Goal: Transaction & Acquisition: Purchase product/service

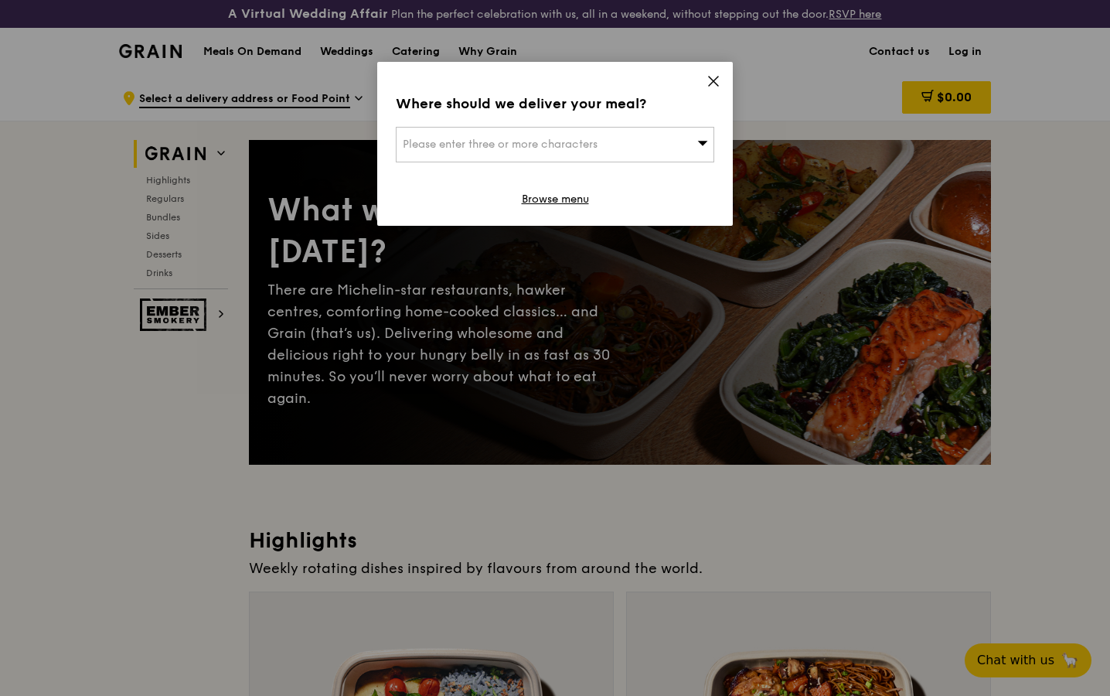
click at [712, 84] on icon at bounding box center [714, 81] width 14 height 14
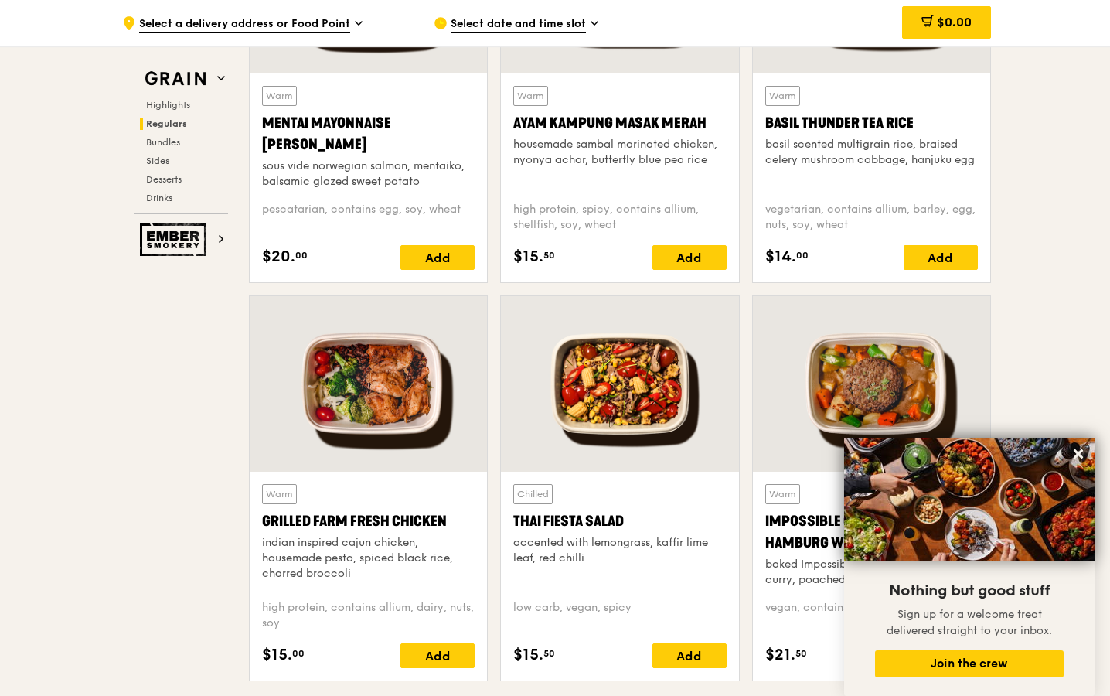
scroll to position [1542, 0]
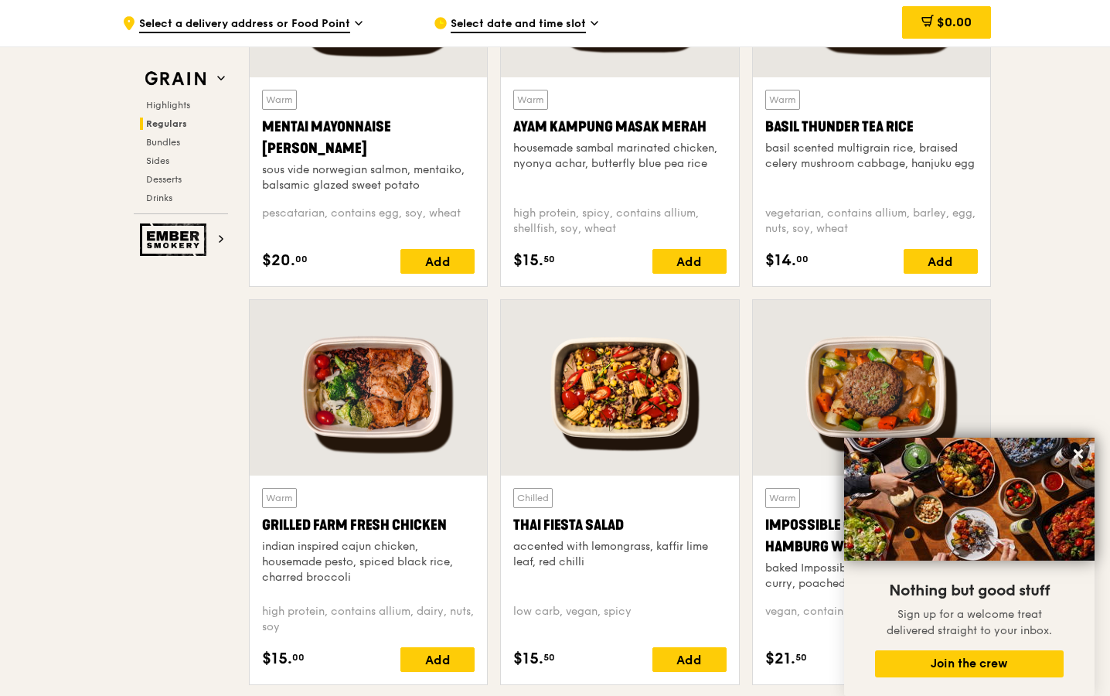
click at [728, 258] on div "Warm Ayam [GEOGRAPHIC_DATA] housemade sambal marinated chicken, nyonya achar, b…" at bounding box center [619, 181] width 237 height 209
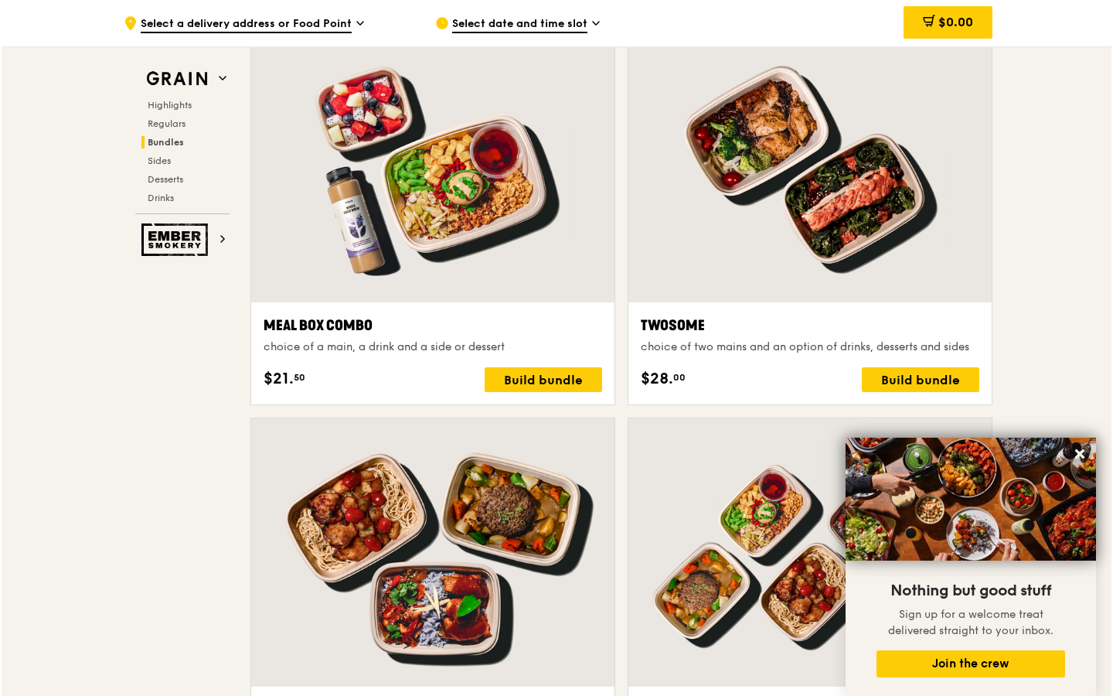
scroll to position [2354, 0]
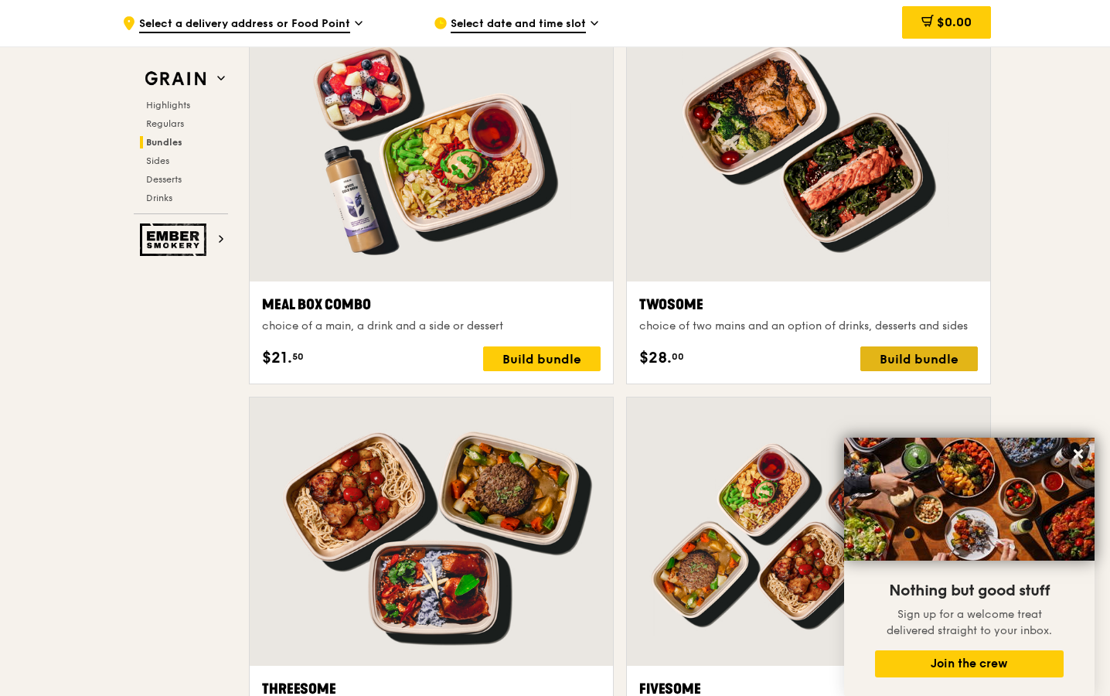
click at [929, 358] on div "Build bundle" at bounding box center [920, 358] width 118 height 25
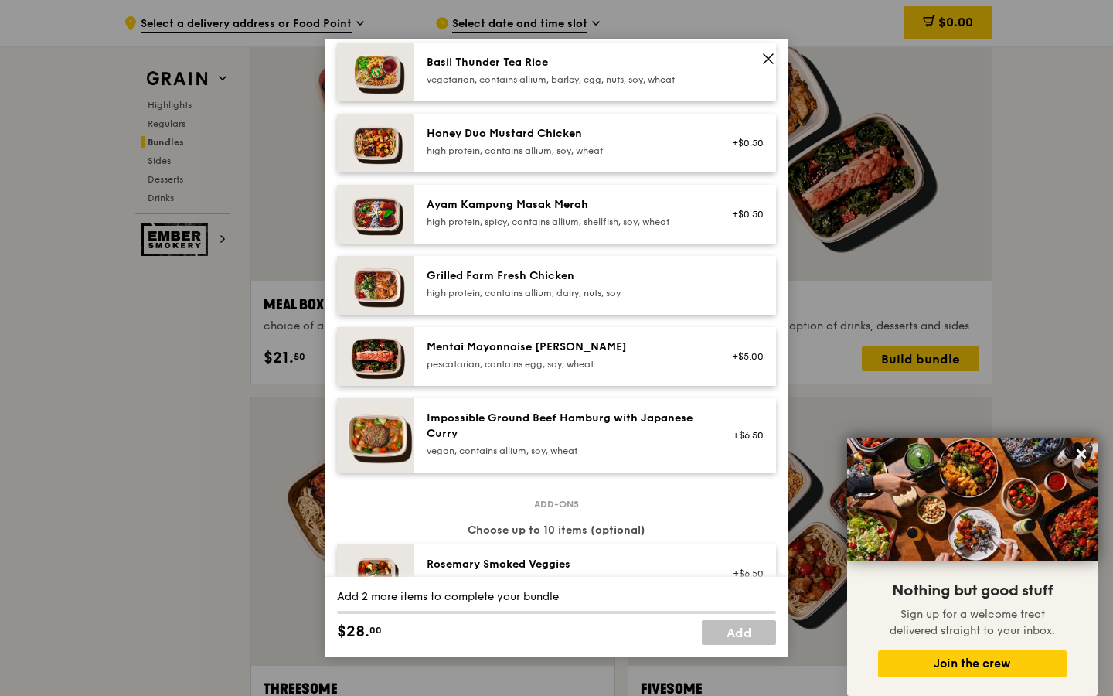
scroll to position [362, 0]
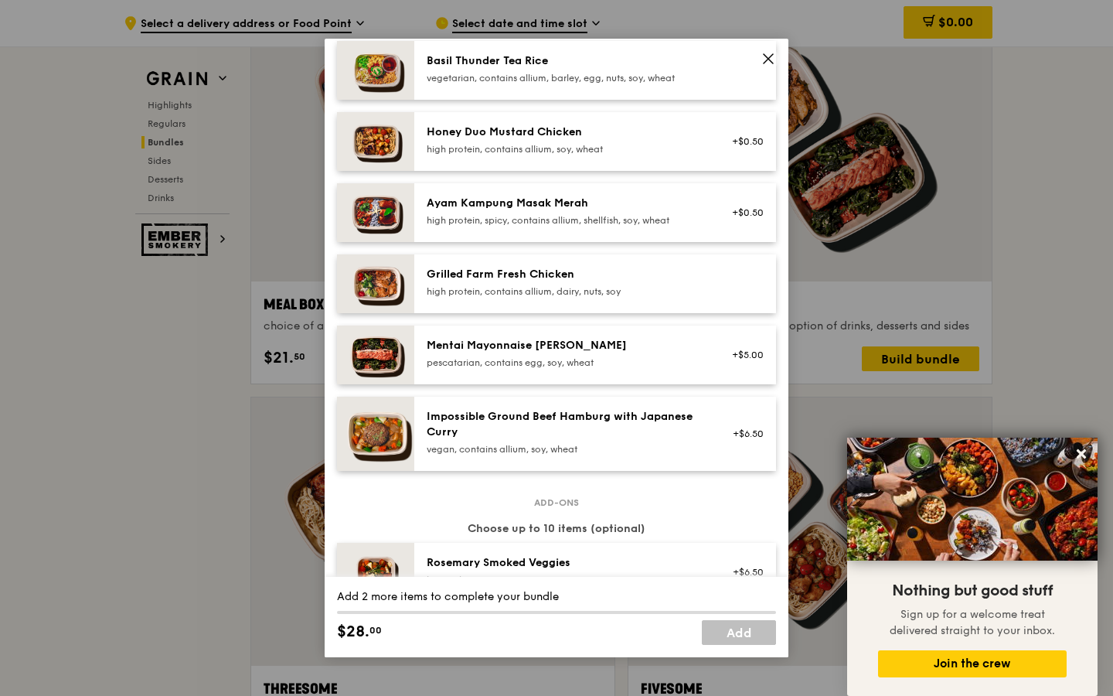
click at [632, 282] on div "Grilled Farm Fresh Chicken" at bounding box center [566, 274] width 278 height 15
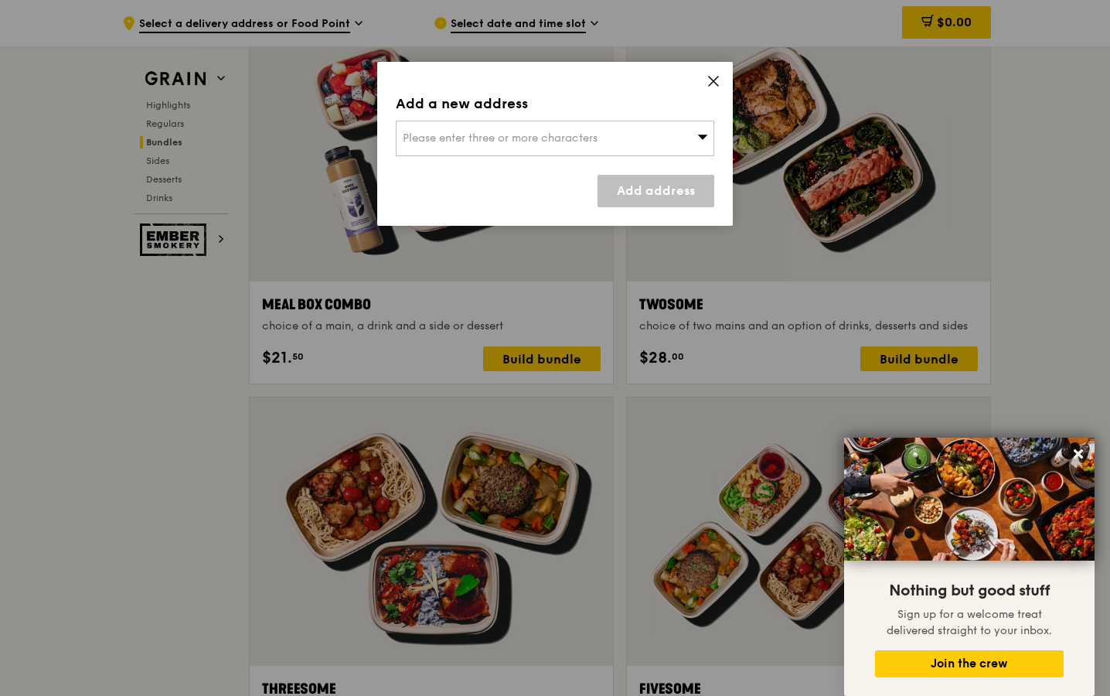
click at [705, 152] on div "Please enter three or more characters" at bounding box center [555, 139] width 319 height 36
click at [713, 80] on icon at bounding box center [713, 81] width 9 height 9
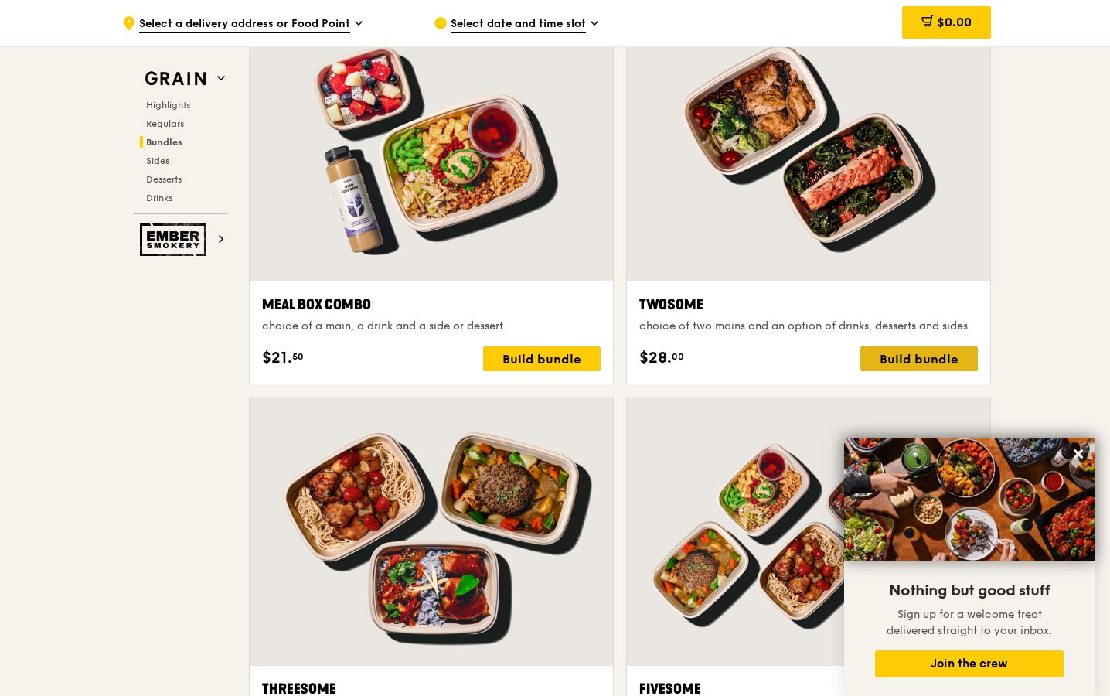
click at [888, 349] on div "Build bundle" at bounding box center [920, 358] width 118 height 25
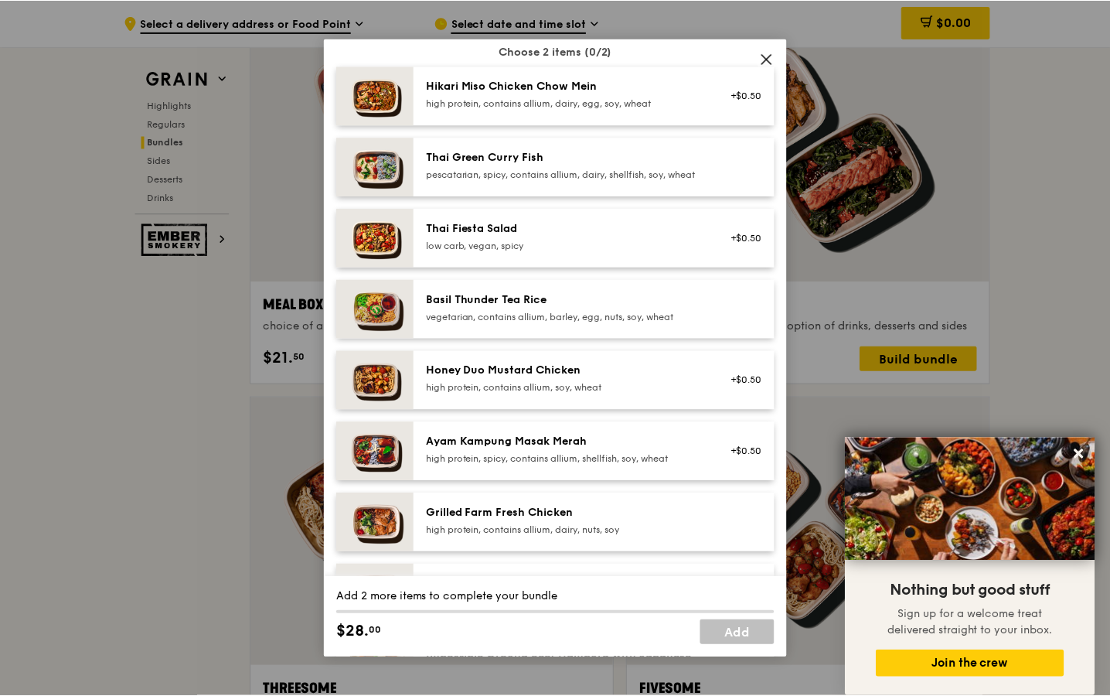
scroll to position [240, 0]
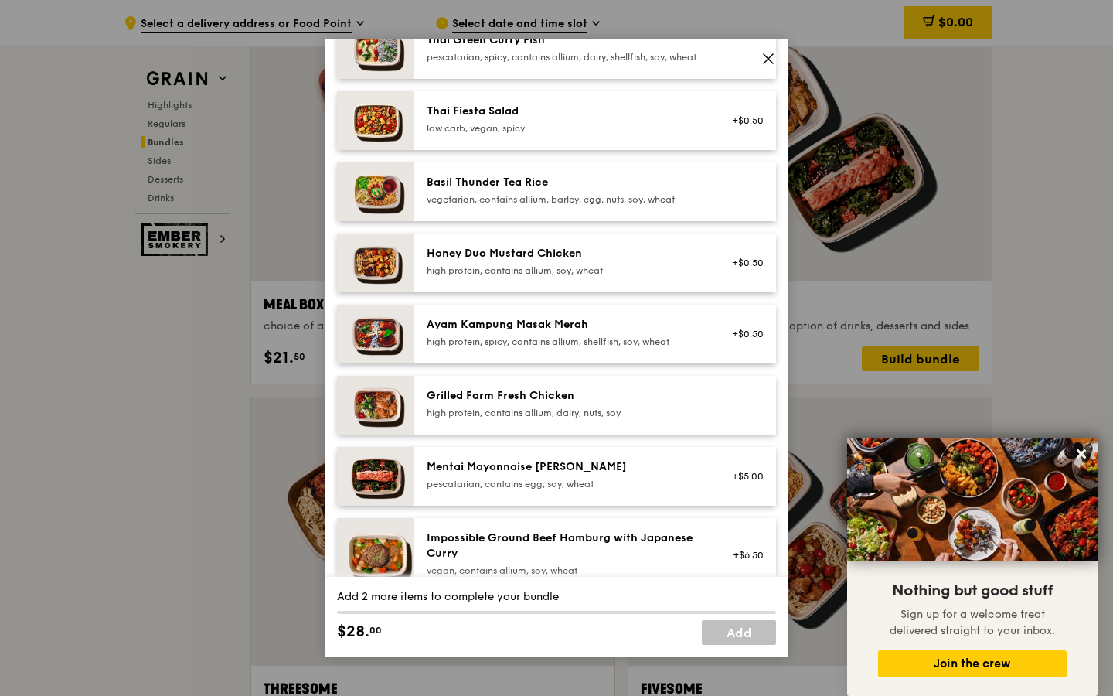
click at [494, 419] on div "high protein, contains allium, dairy, nuts, soy" at bounding box center [566, 413] width 278 height 12
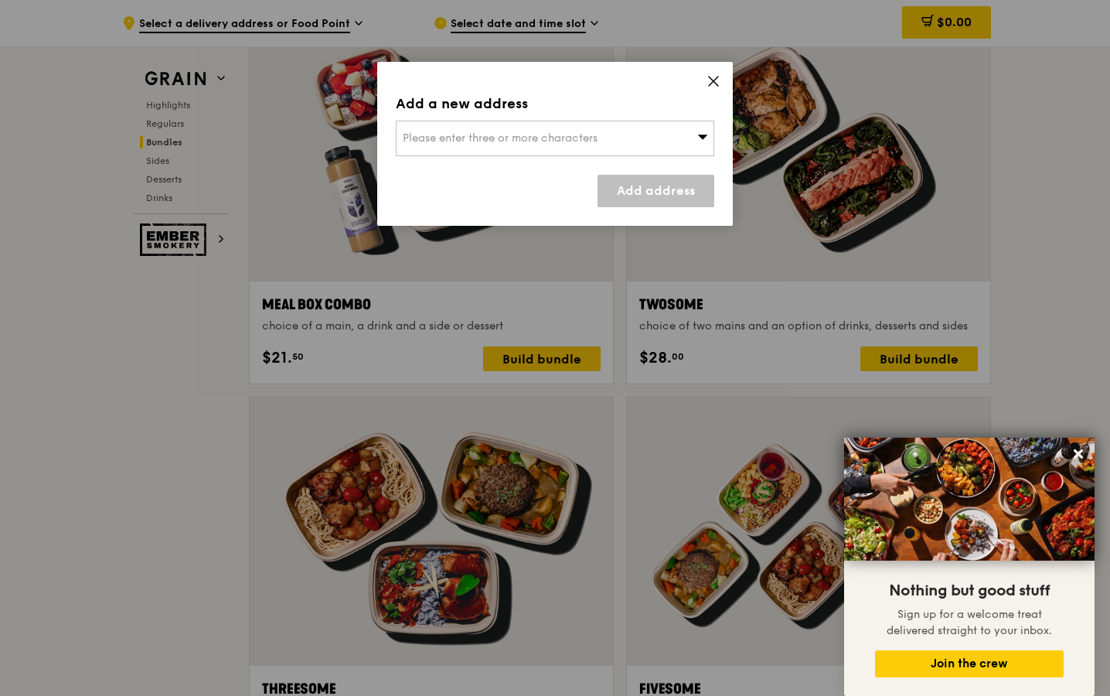
click at [690, 156] on div "Add a new address Please enter three or more characters Add address" at bounding box center [555, 144] width 356 height 164
click at [694, 134] on div "Please enter three or more characters" at bounding box center [555, 139] width 319 height 36
click at [712, 81] on icon at bounding box center [714, 81] width 14 height 14
